Goal: Task Accomplishment & Management: Manage account settings

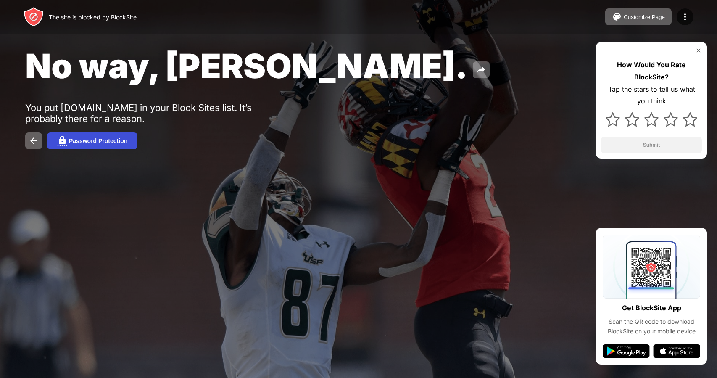
click at [102, 142] on div "Password Protection" at bounding box center [98, 140] width 58 height 7
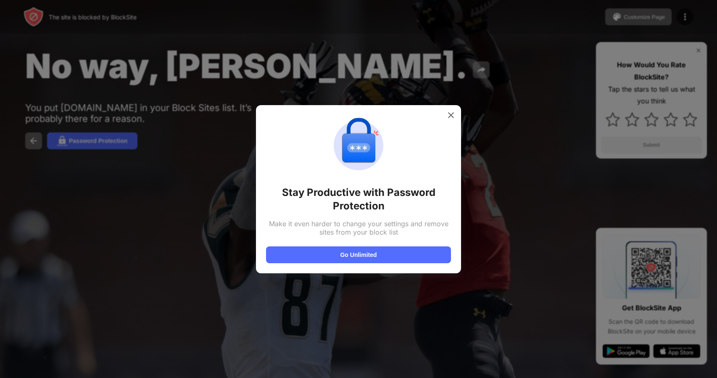
click at [442, 106] on div "Stay Productive with Password Protection Make it even harder to change your set…" at bounding box center [358, 189] width 205 height 168
click at [449, 110] on div at bounding box center [450, 114] width 13 height 13
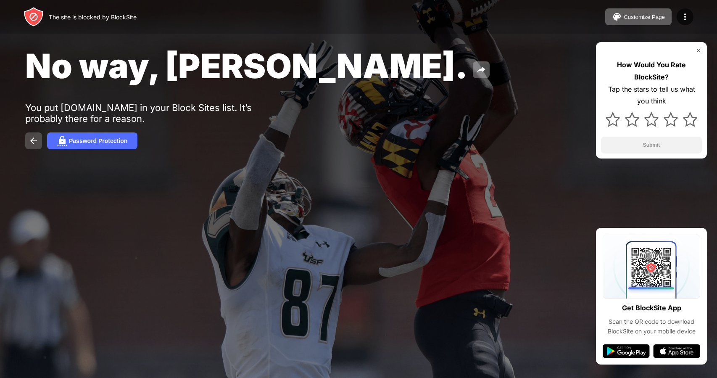
click at [34, 149] on button at bounding box center [33, 140] width 17 height 17
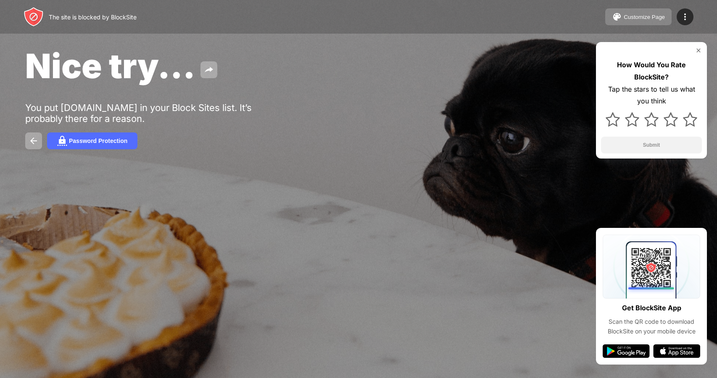
click at [649, 16] on div "Customize Page" at bounding box center [643, 17] width 41 height 6
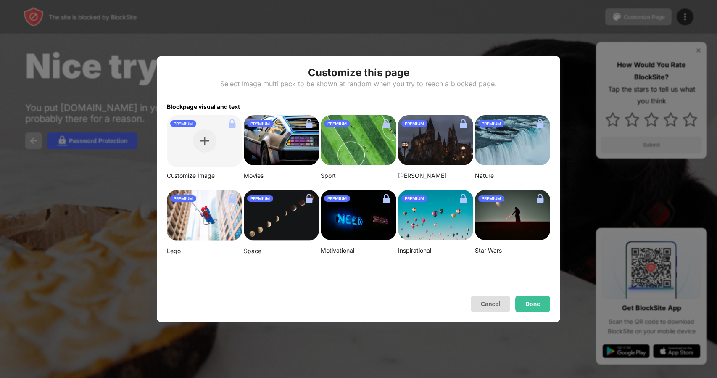
click at [496, 299] on button "Cancel" at bounding box center [489, 303] width 39 height 17
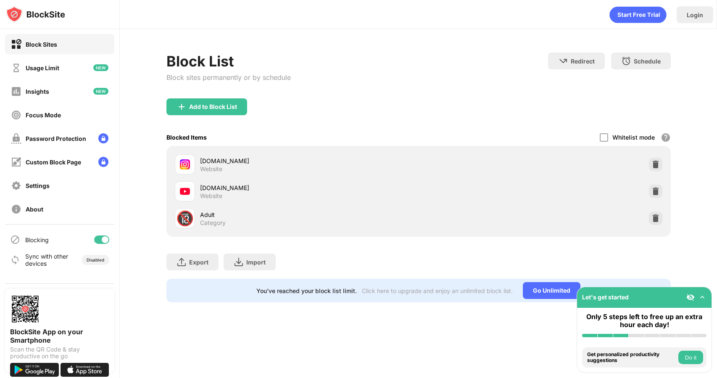
click at [183, 191] on img at bounding box center [185, 191] width 10 height 10
click at [651, 190] on img at bounding box center [655, 191] width 8 height 8
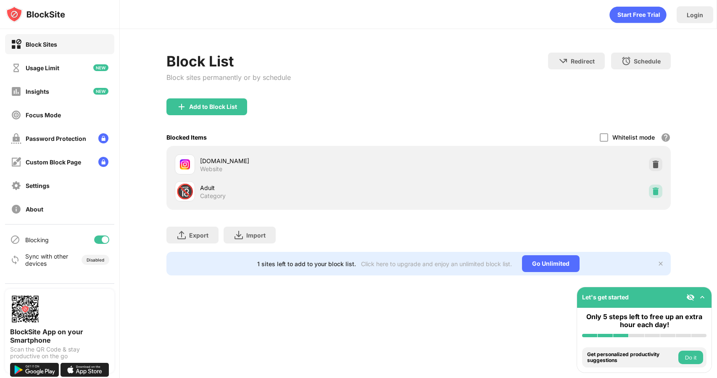
click at [657, 191] on img at bounding box center [655, 191] width 8 height 8
